Goal: Information Seeking & Learning: Learn about a topic

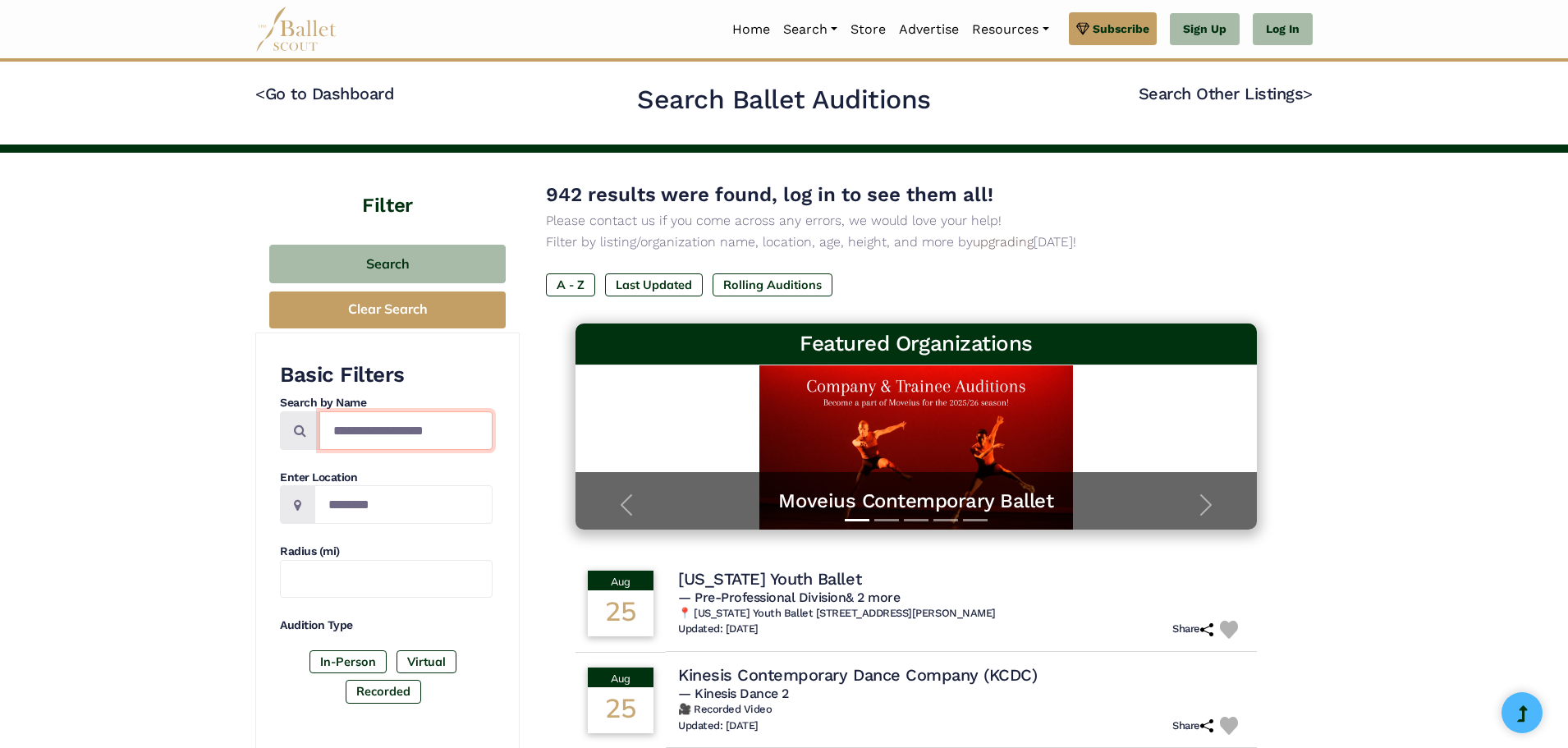
click at [363, 429] on input "Search by names..." at bounding box center [405, 431] width 173 height 39
type input "*"
type input "**********"
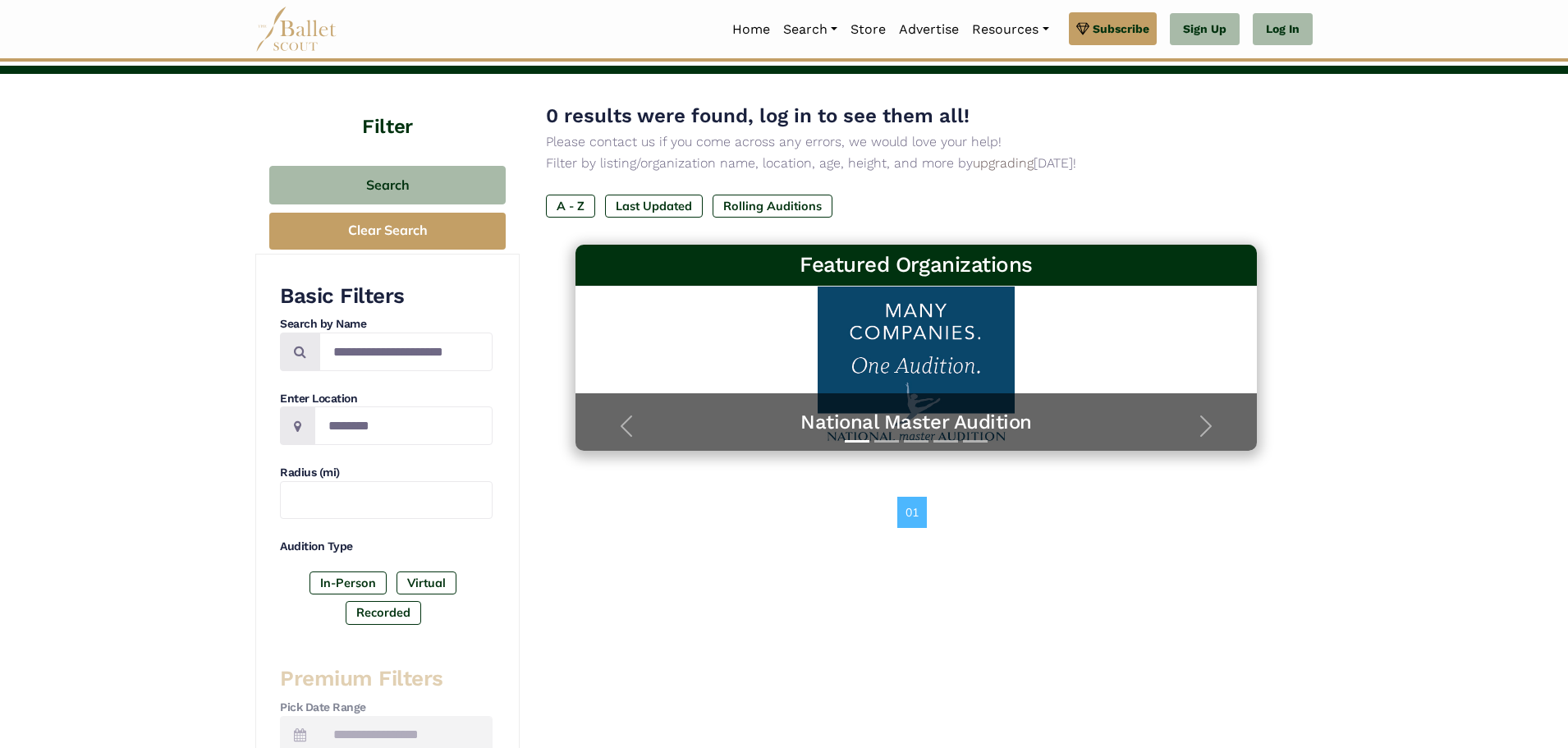
scroll to position [96, 0]
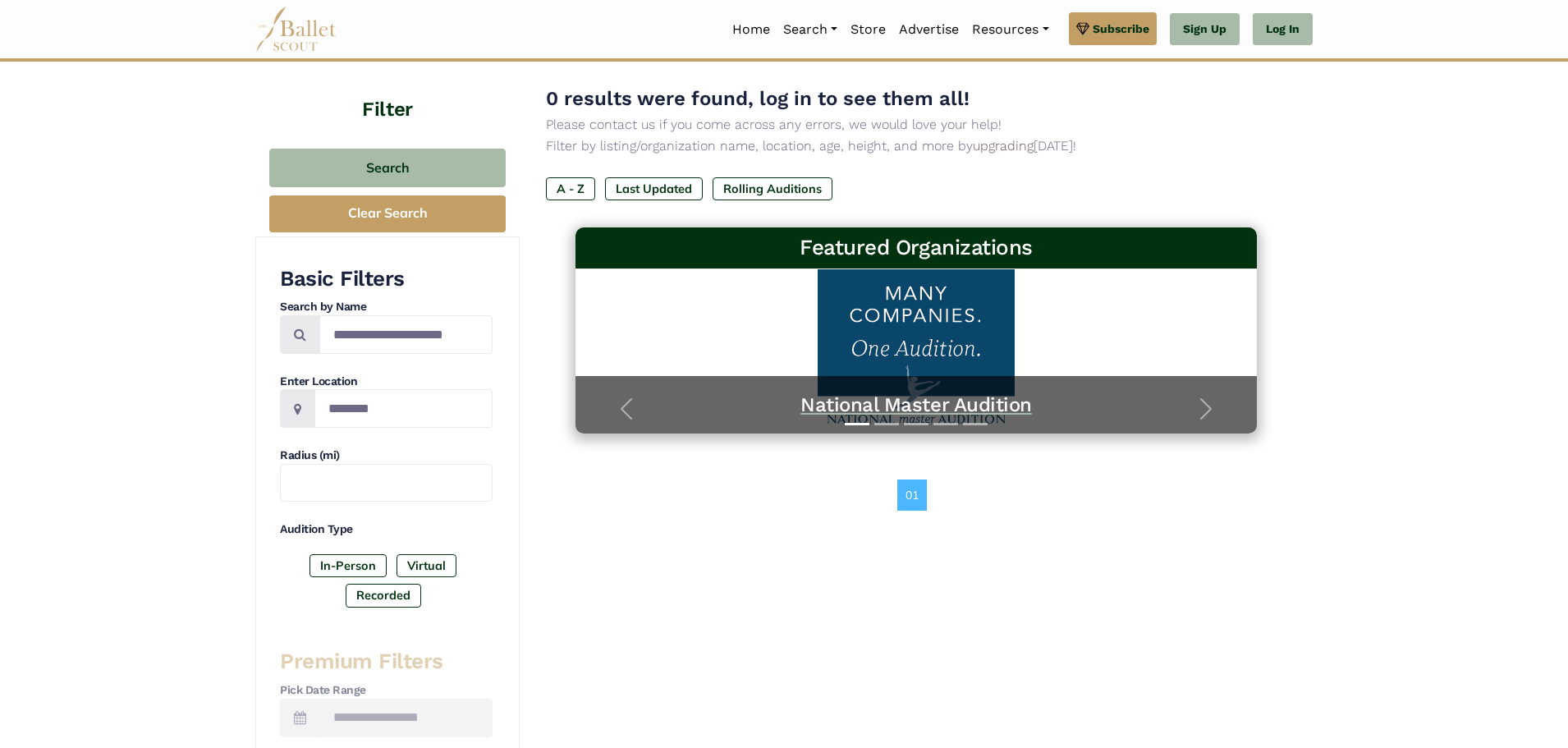
click at [921, 410] on h5 "National Master Audition" at bounding box center [916, 405] width 648 height 25
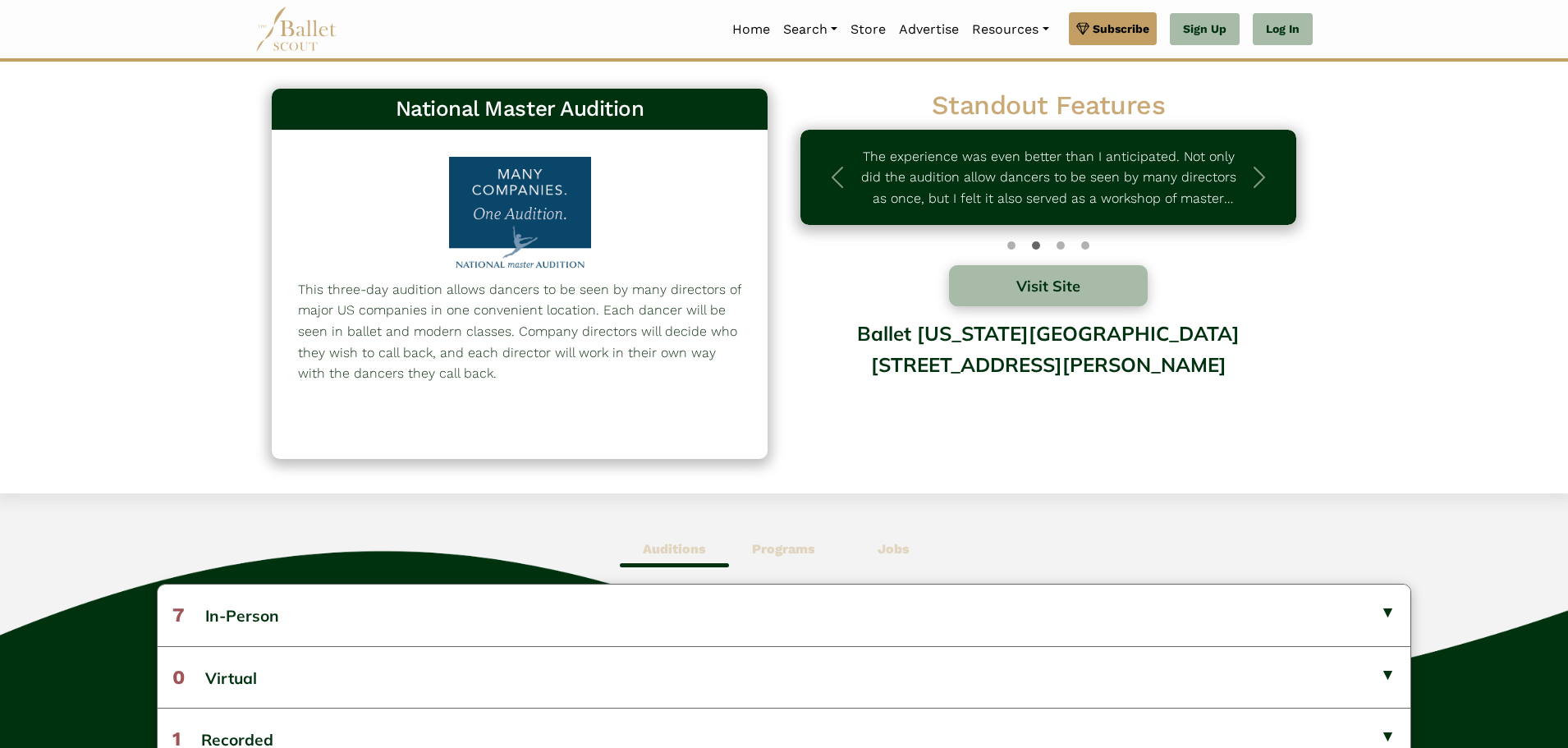
click at [520, 207] on div at bounding box center [520, 216] width 170 height 118
click at [509, 188] on div at bounding box center [520, 216] width 170 height 118
drag, startPoint x: 1567, startPoint y: 230, endPoint x: 1573, endPoint y: 258, distance: 28.6
click at [1568, 258] on html "Premium Feature Make this audition season count. Upgrade to premium for access …" at bounding box center [784, 588] width 1568 height 1176
drag, startPoint x: 296, startPoint y: 286, endPoint x: 484, endPoint y: 384, distance: 212.0
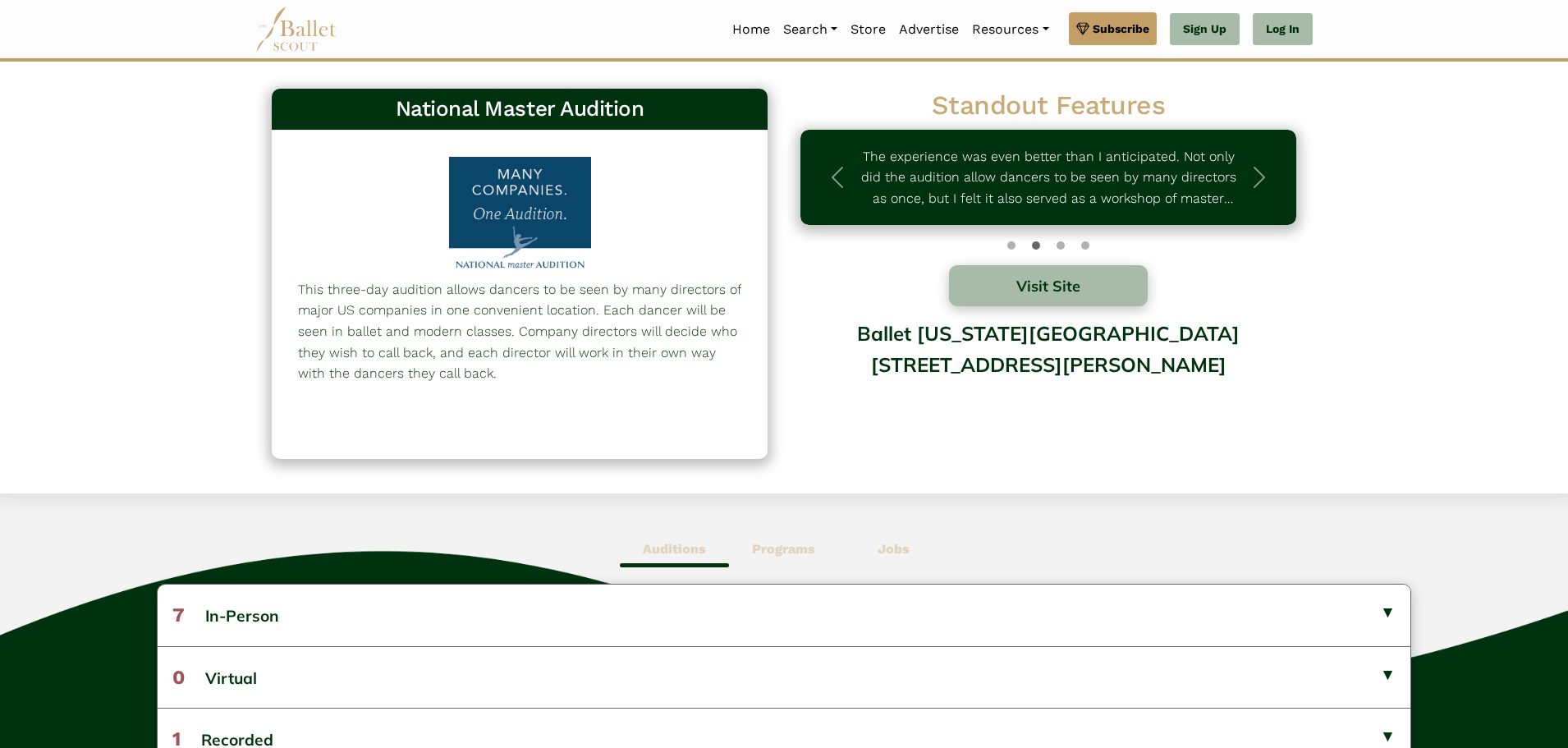
click at [484, 384] on div "This three-day audition allows dancers to be seen by many directors of major US…" at bounding box center [520, 295] width 496 height 328
copy p "This three-day audition allows dancers to be seen by many directors of major US…"
click at [1045, 299] on button "Visit Site" at bounding box center [1048, 285] width 199 height 41
